Goal: Navigation & Orientation: Find specific page/section

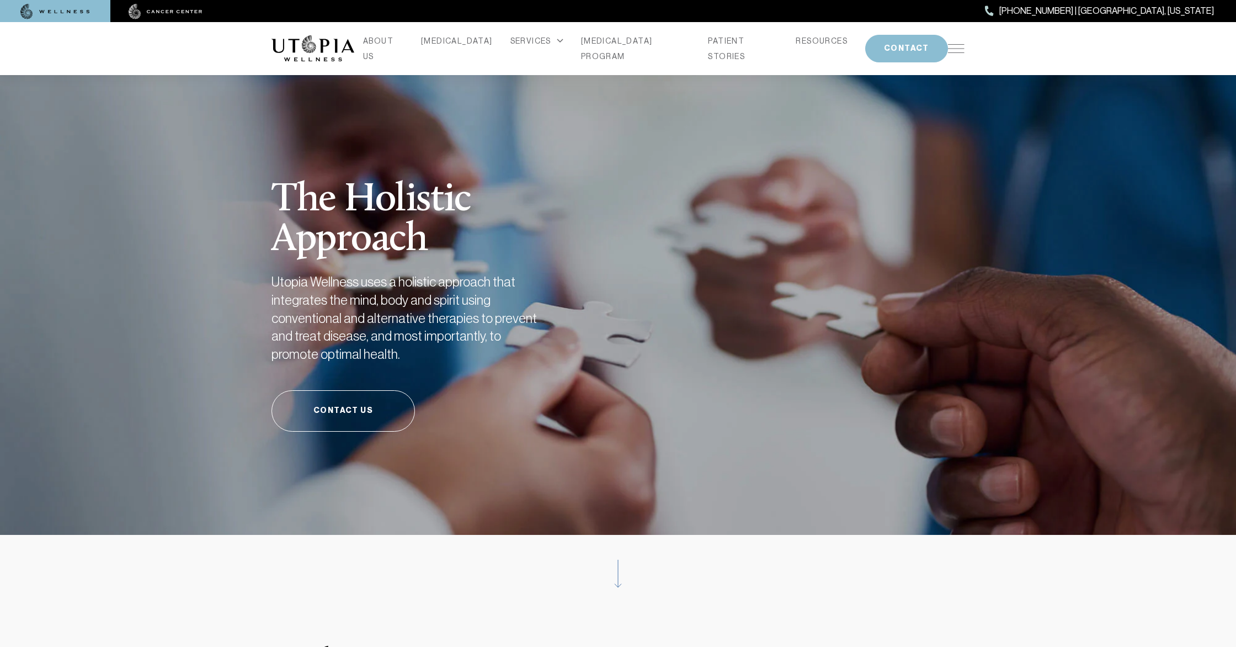
click at [946, 41] on div "ABOUT US [MEDICAL_DATA] SERVICES Services Overview [MEDICAL_DATA]: What It Is, …" at bounding box center [618, 48] width 693 height 53
click at [951, 44] on img at bounding box center [956, 48] width 17 height 9
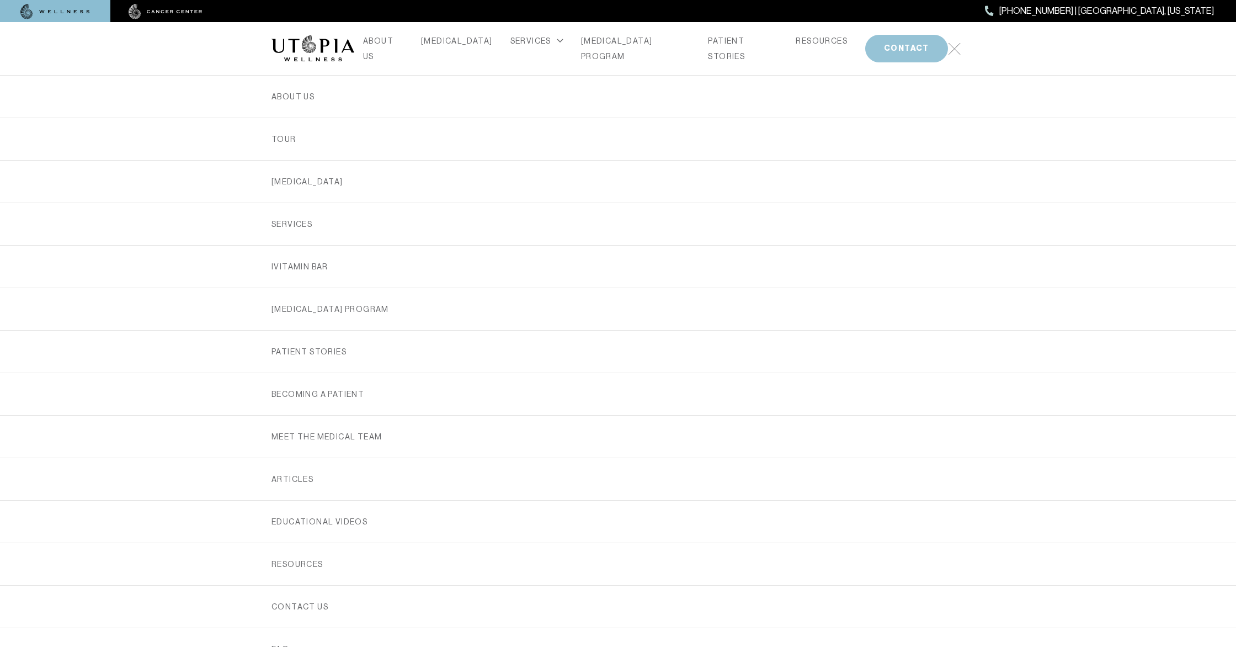
click at [886, 40] on button "CONTACT" at bounding box center [907, 49] width 83 height 28
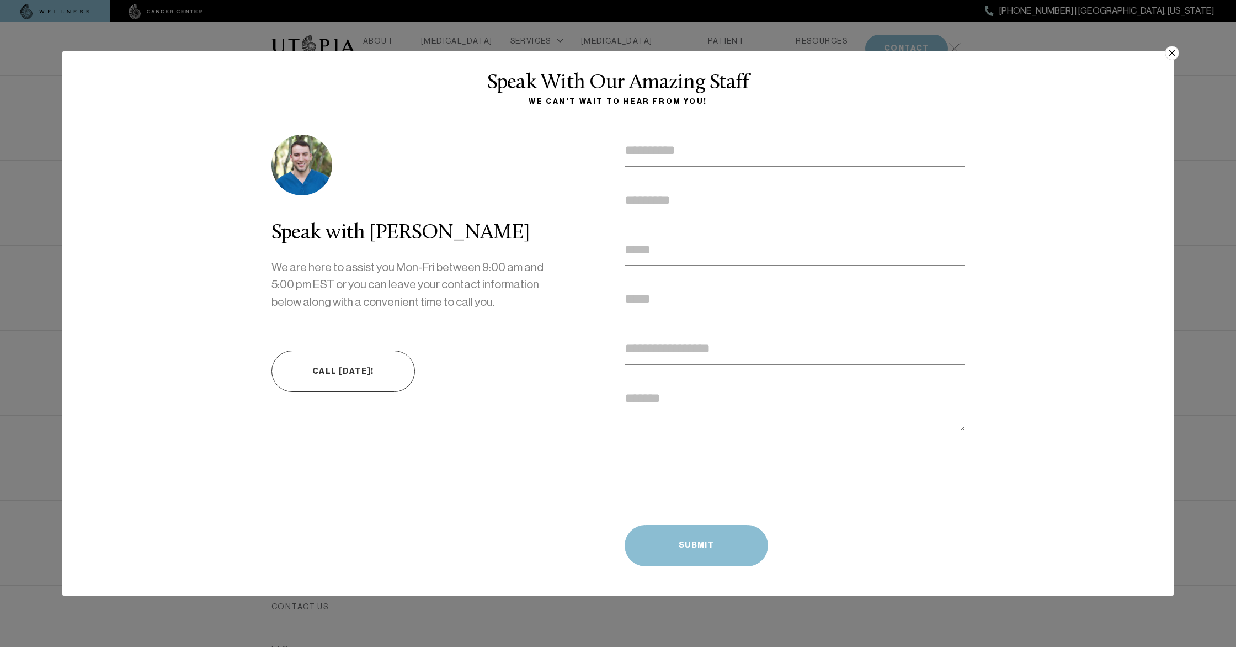
click at [1170, 49] on button "×" at bounding box center [1172, 53] width 14 height 14
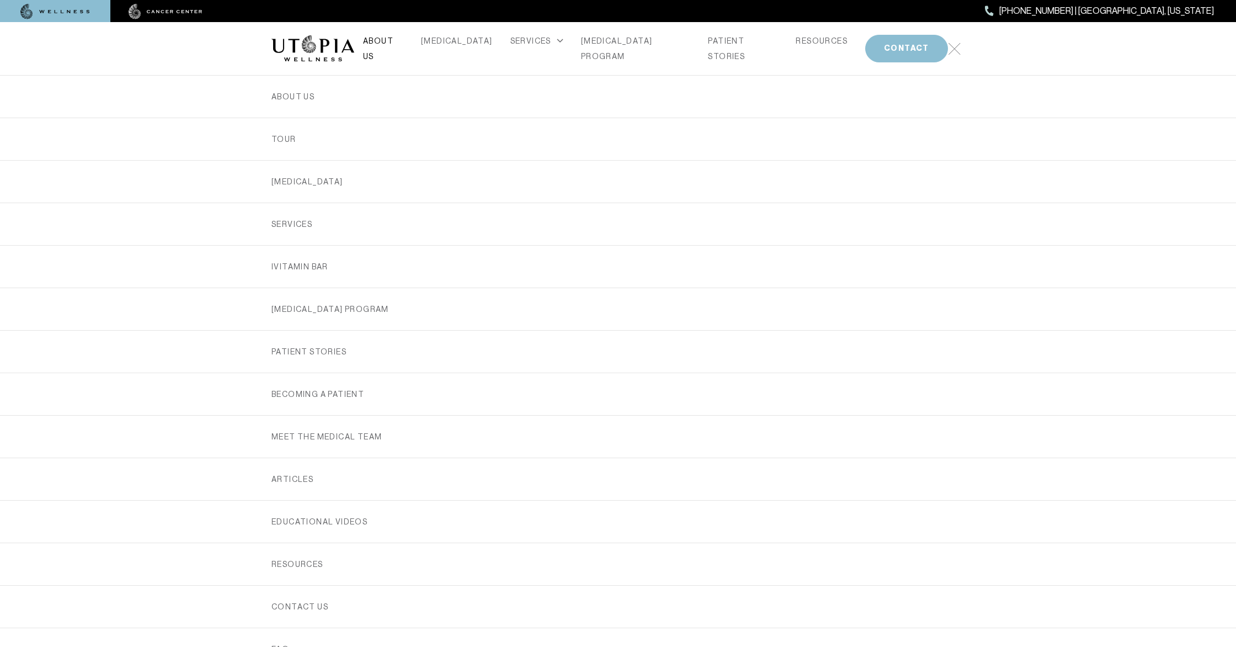
click at [396, 43] on link "ABOUT US" at bounding box center [383, 48] width 40 height 31
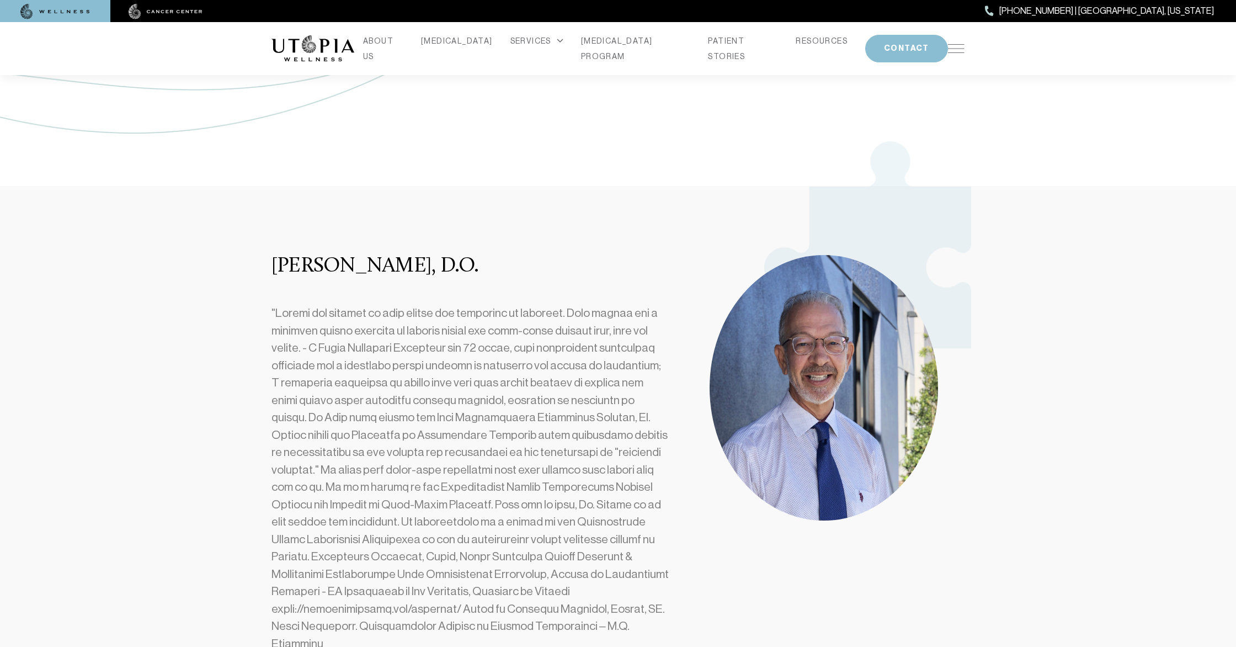
scroll to position [365, 0]
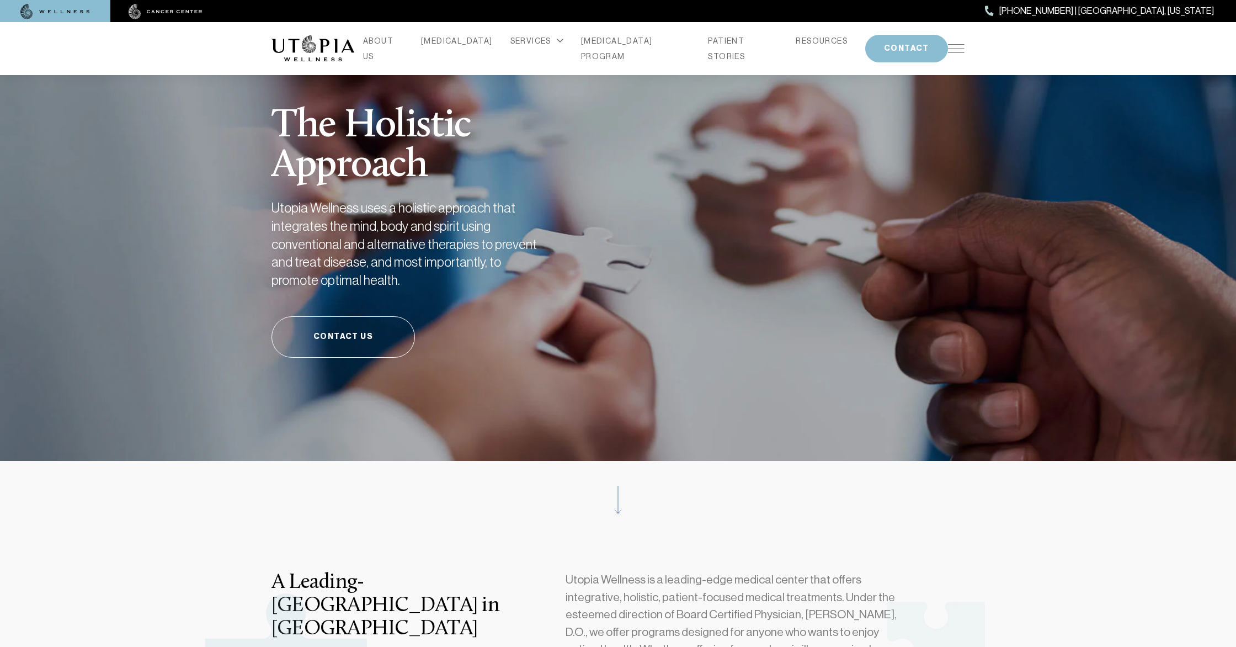
scroll to position [10, 0]
